Goal: Browse casually: Explore the website without a specific task or goal

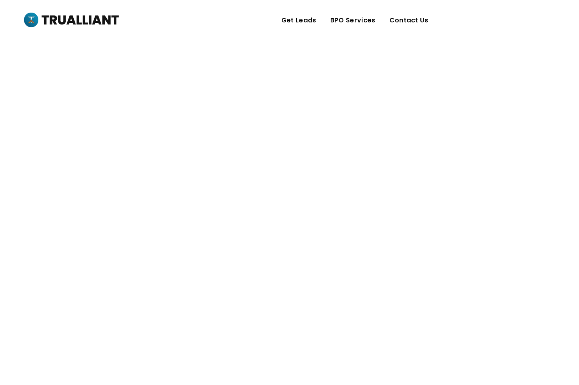
click at [256, 106] on div "Scale your growth, fast. Hire the Best Outsourced Workers to We support leading…" at bounding box center [289, 200] width 477 height 400
click at [111, 60] on div "Scale your growth, fast. Hire the Best Outsourced Workers to We support leading…" at bounding box center [289, 200] width 477 height 400
